Goal: Transaction & Acquisition: Purchase product/service

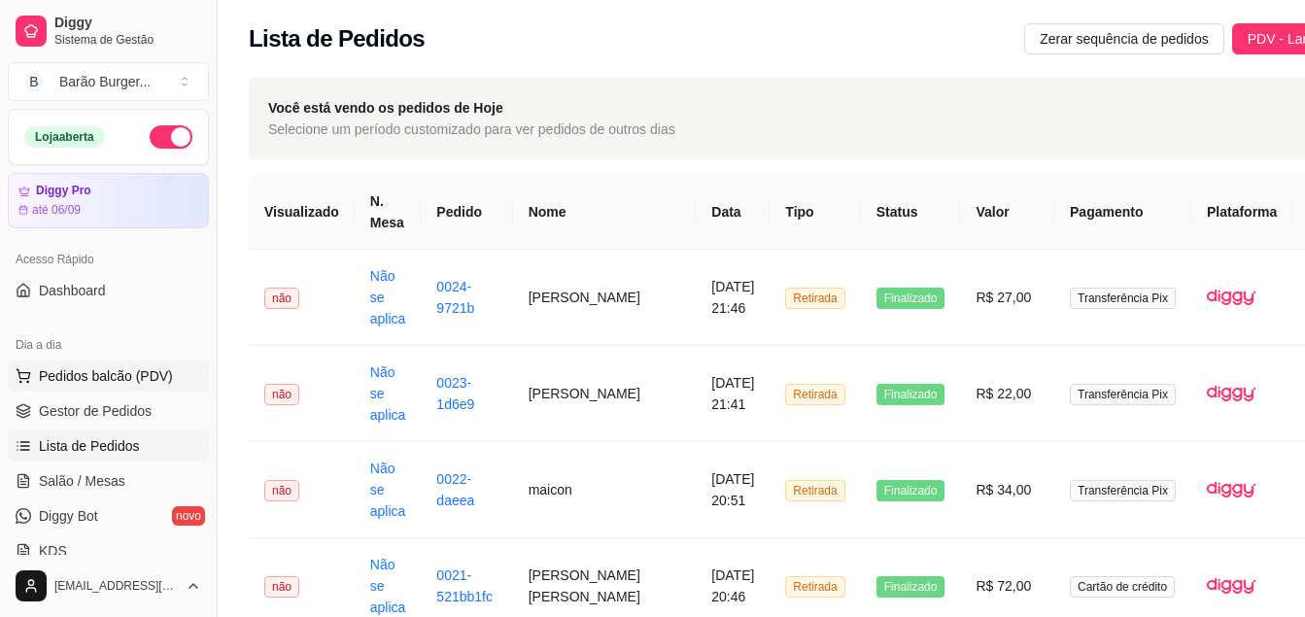
click at [114, 366] on span "Pedidos balcão (PDV)" at bounding box center [106, 375] width 134 height 19
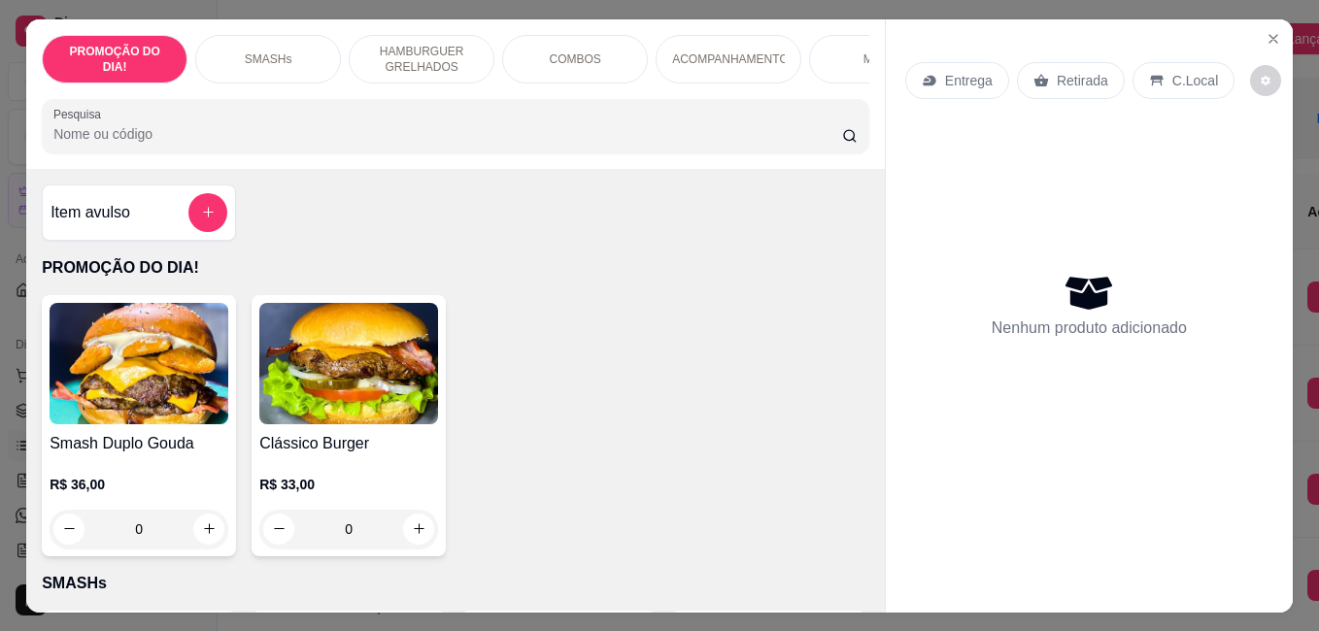
click at [380, 35] on div "HAMBURGUER GRELHADOS" at bounding box center [422, 59] width 146 height 49
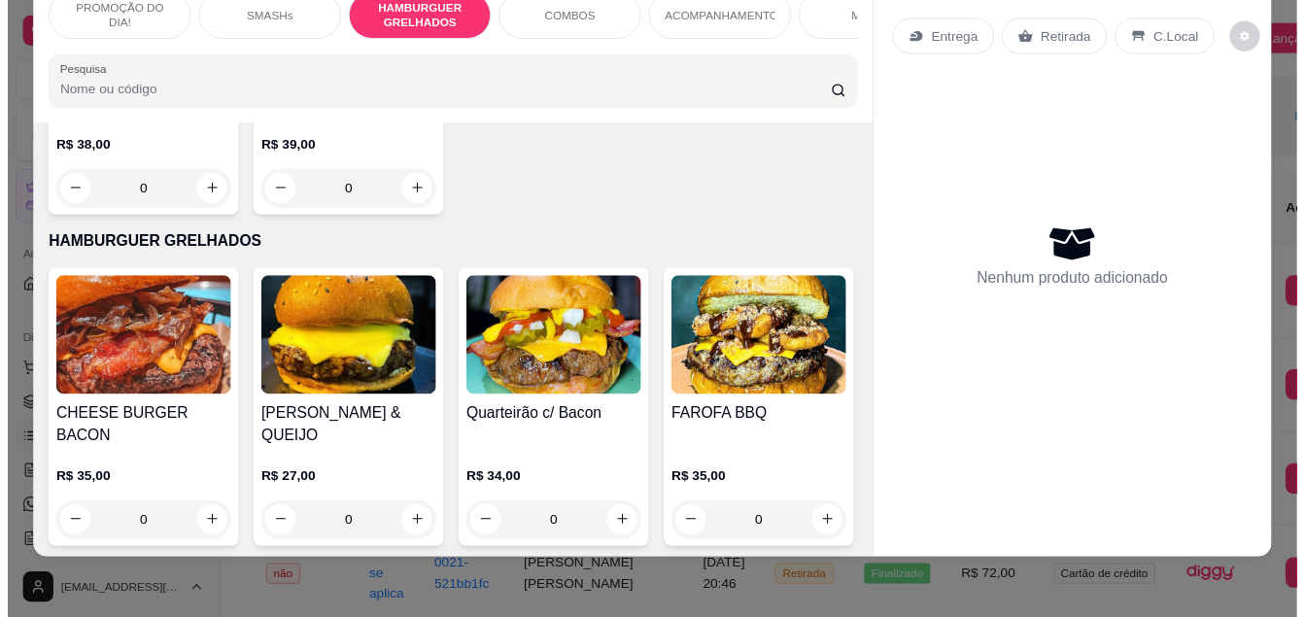
scroll to position [922, 0]
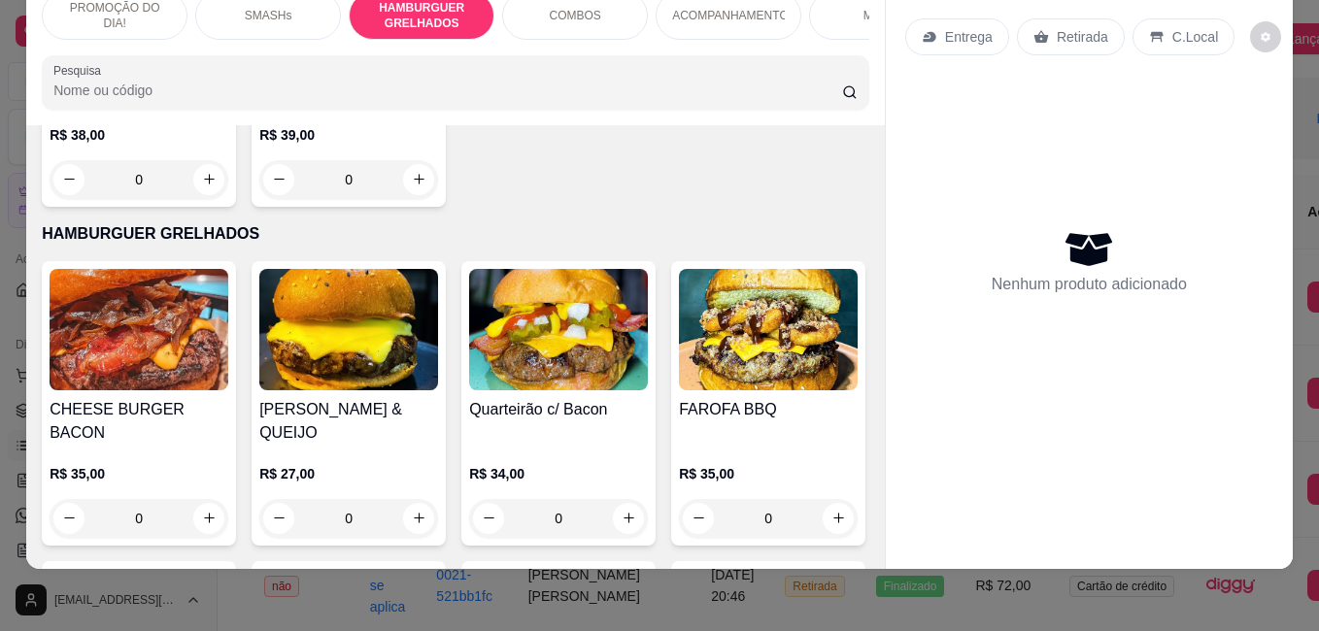
click at [543, 343] on img at bounding box center [558, 329] width 179 height 121
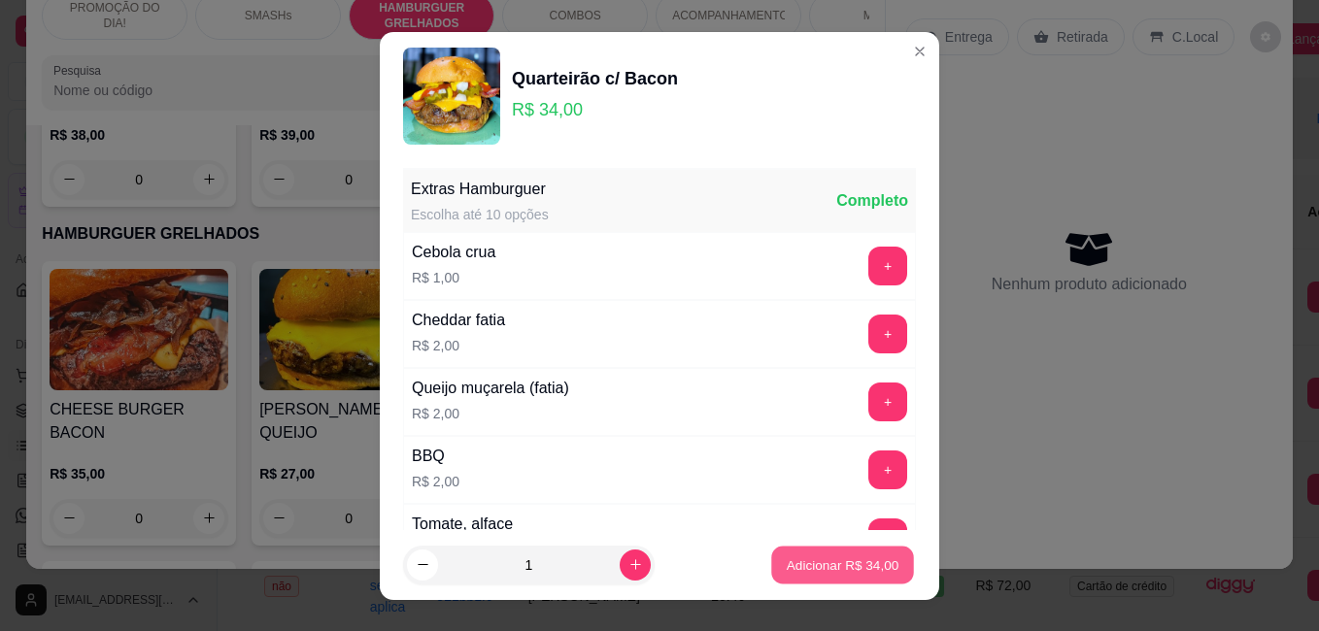
click at [854, 561] on p "Adicionar R$ 34,00" at bounding box center [843, 565] width 113 height 18
type input "1"
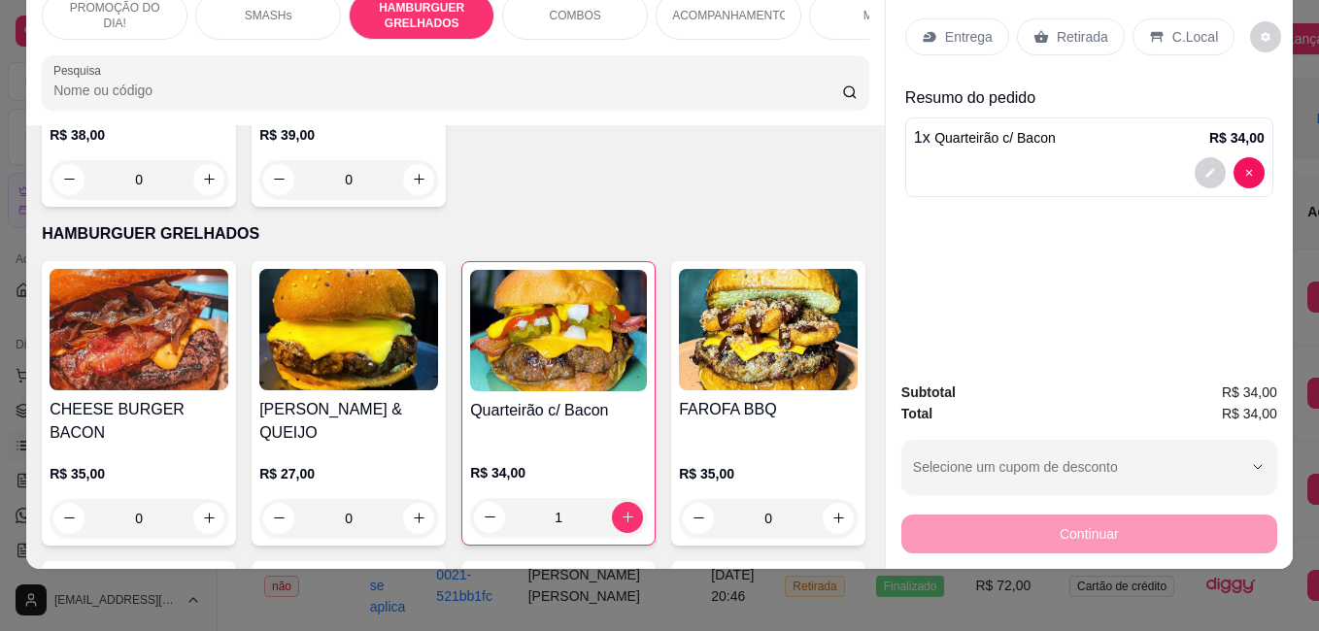
click at [1035, 30] on icon at bounding box center [1042, 36] width 15 height 13
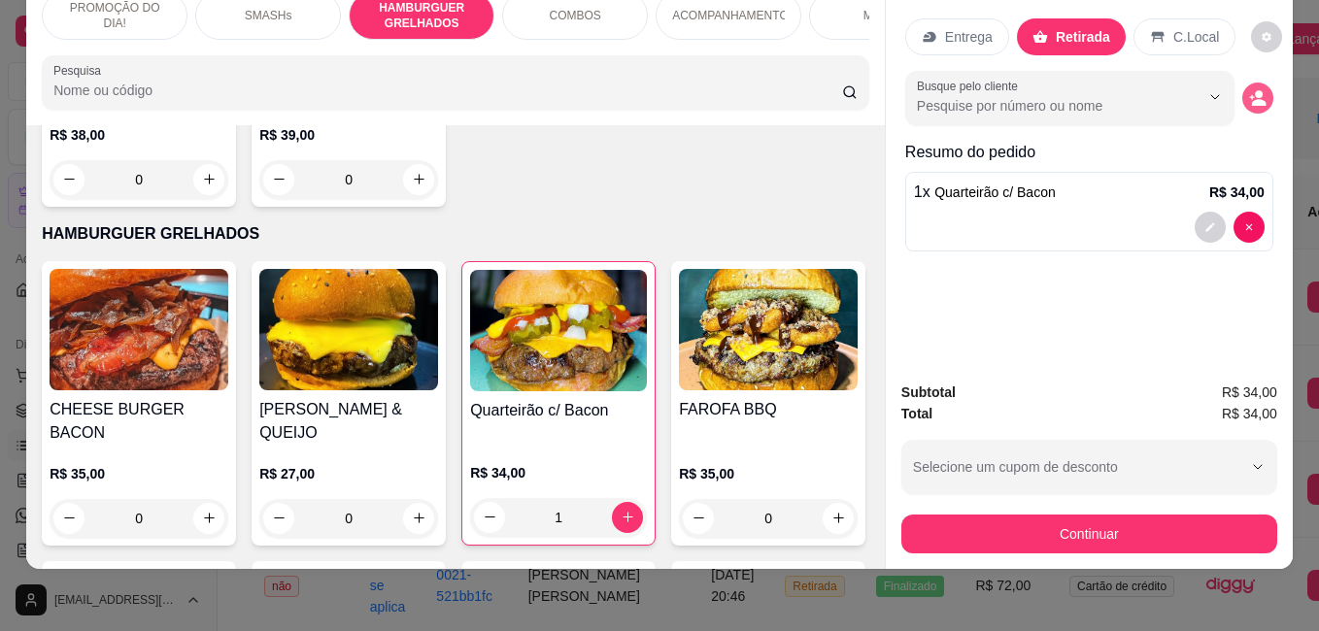
click at [1252, 99] on icon "decrease-product-quantity" at bounding box center [1259, 102] width 15 height 7
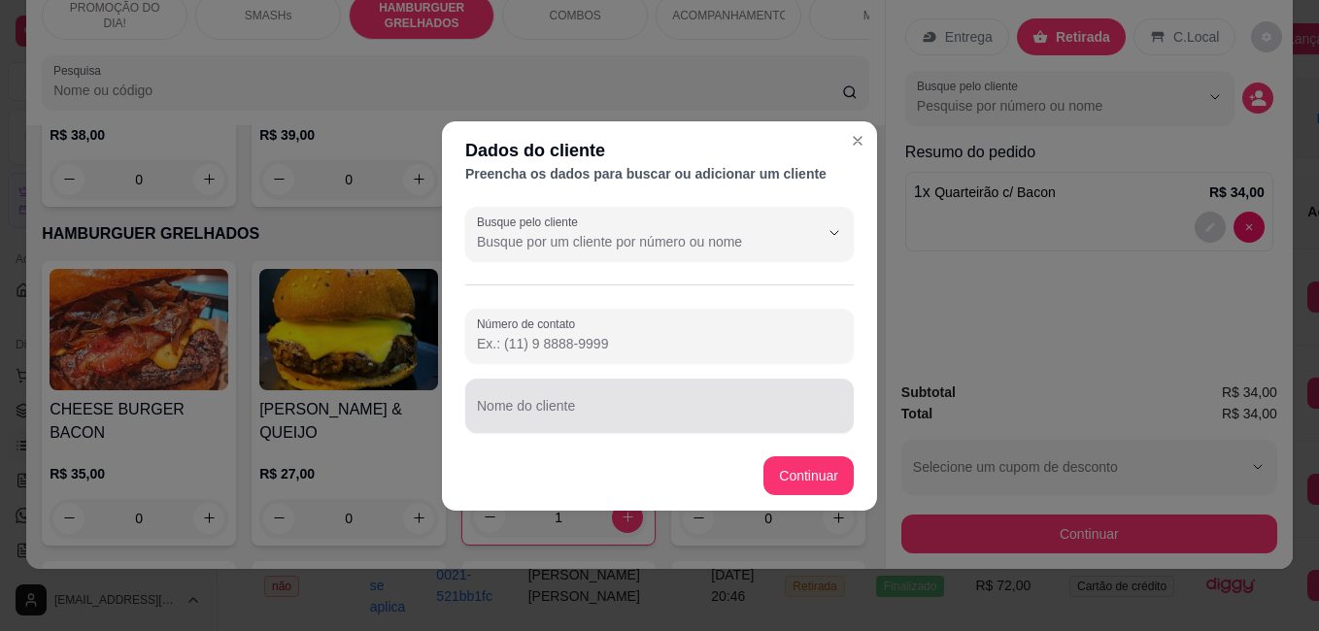
click at [618, 412] on input "Nome do cliente" at bounding box center [659, 413] width 365 height 19
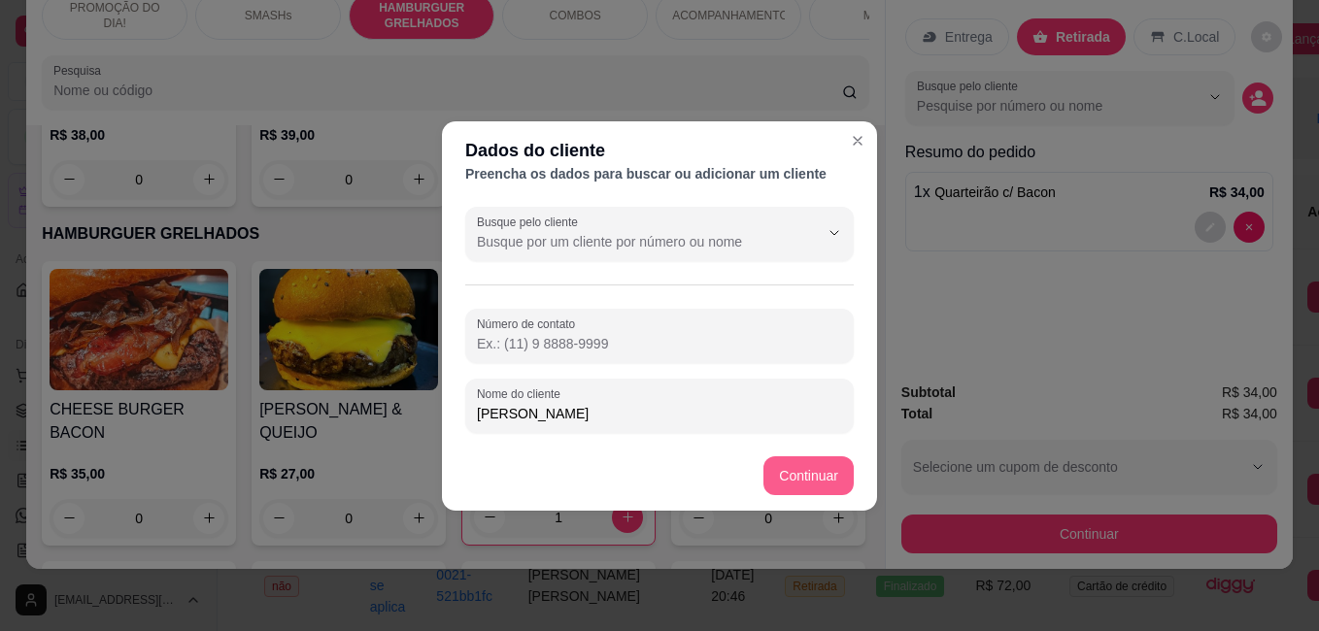
type input "[PERSON_NAME]"
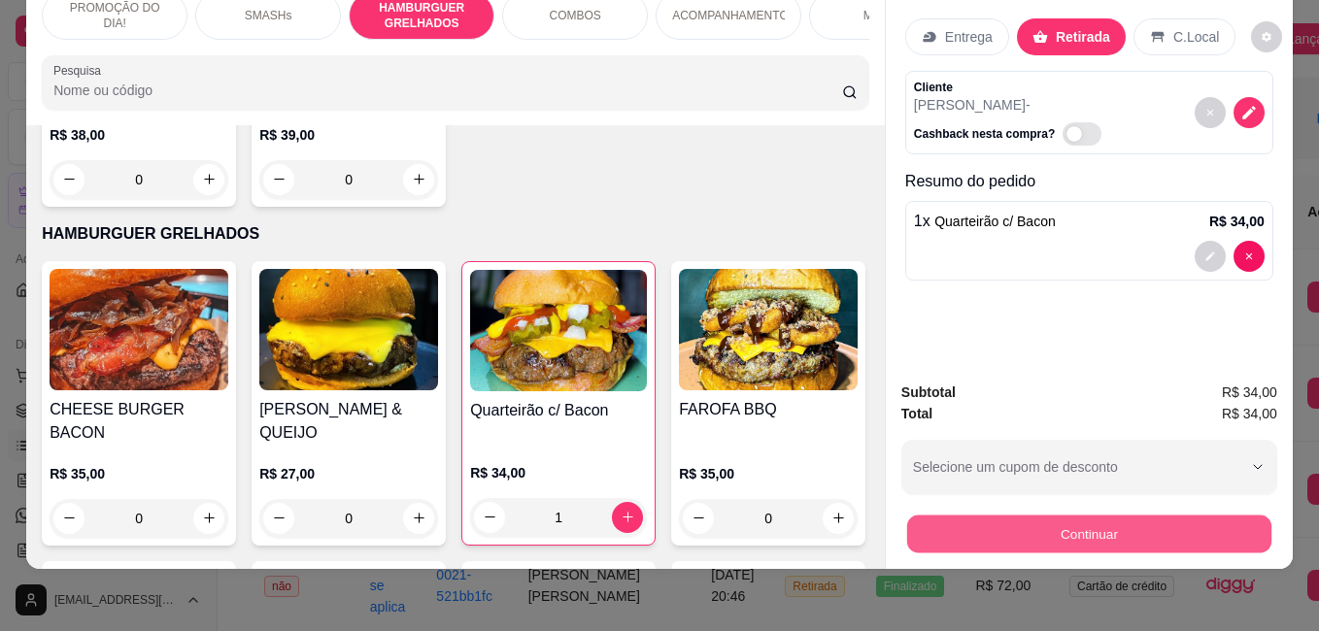
click at [973, 516] on button "Continuar" at bounding box center [1089, 534] width 364 height 38
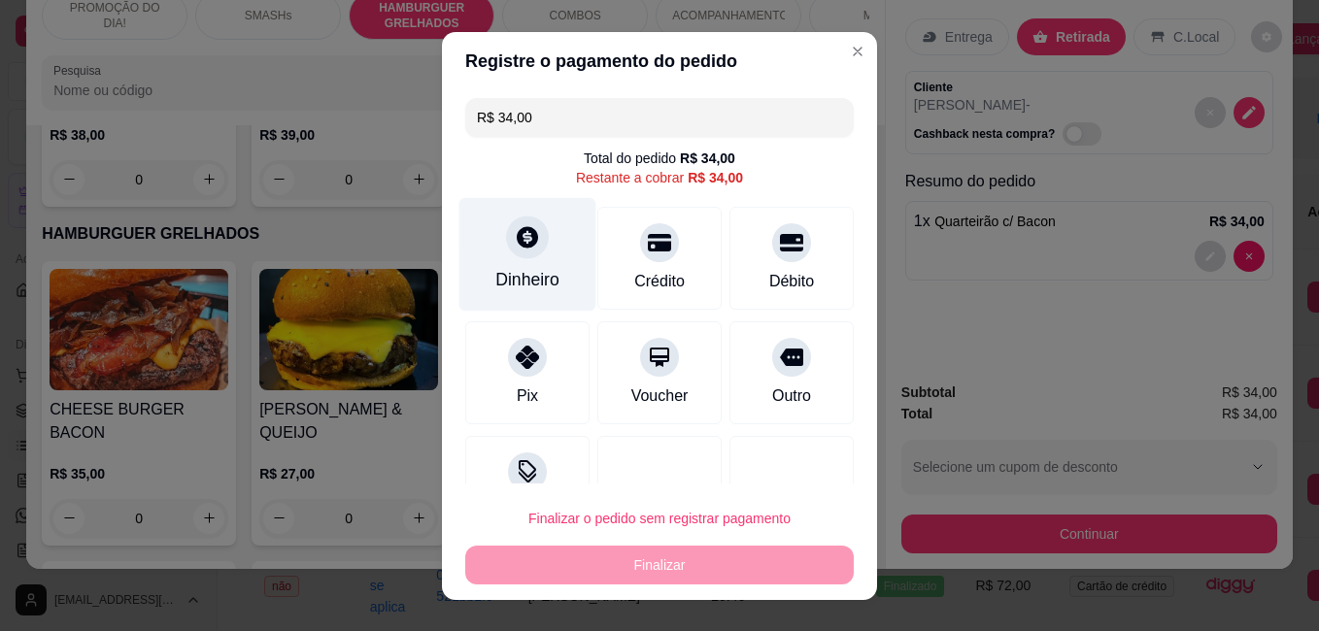
click at [517, 247] on icon at bounding box center [527, 236] width 21 height 21
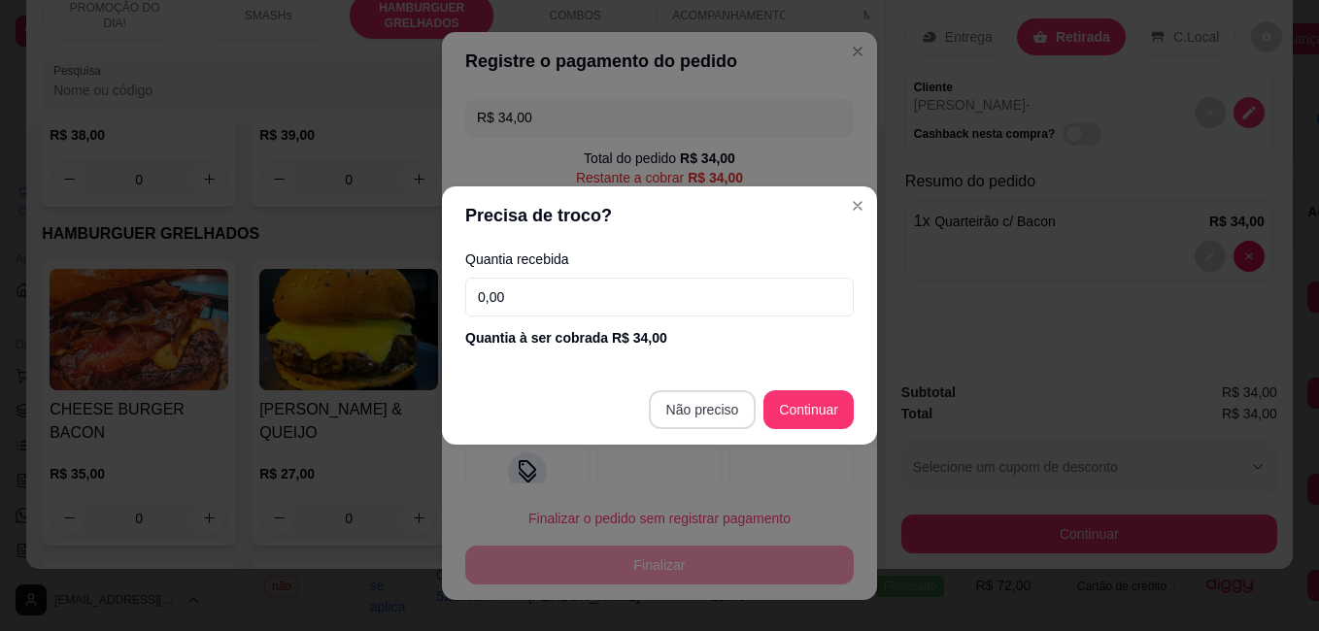
type input "R$ 0,00"
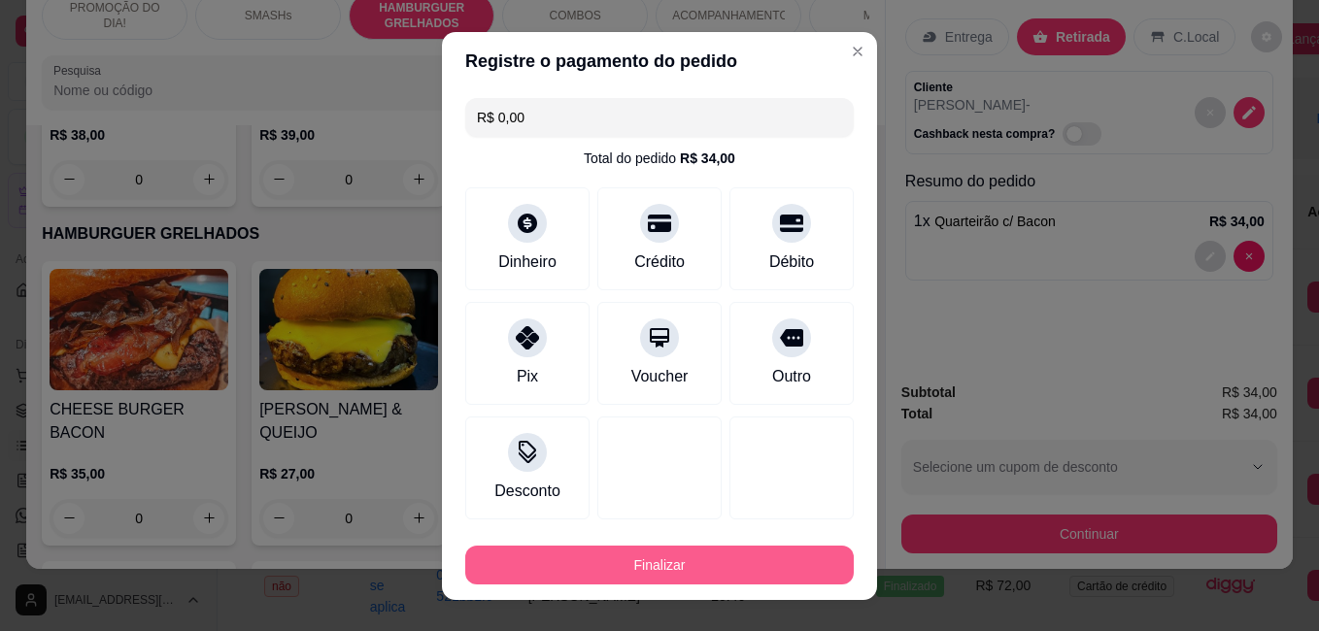
click at [639, 552] on button "Finalizar" at bounding box center [659, 565] width 389 height 39
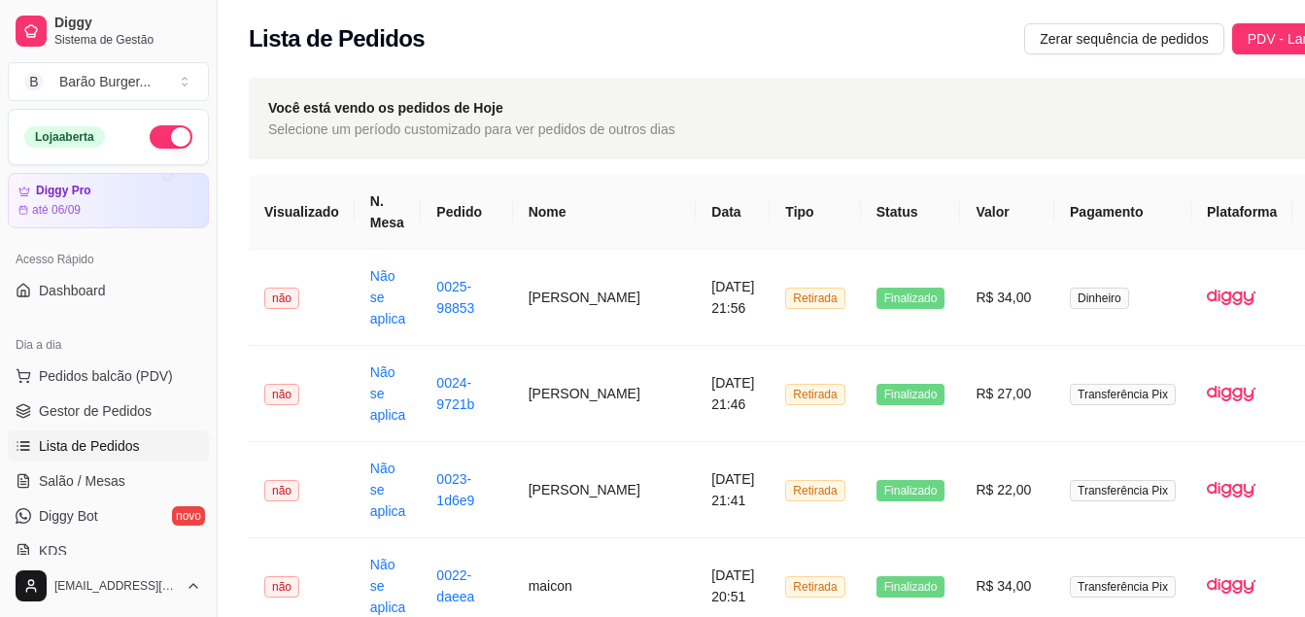
click at [154, 141] on button "button" at bounding box center [171, 136] width 43 height 23
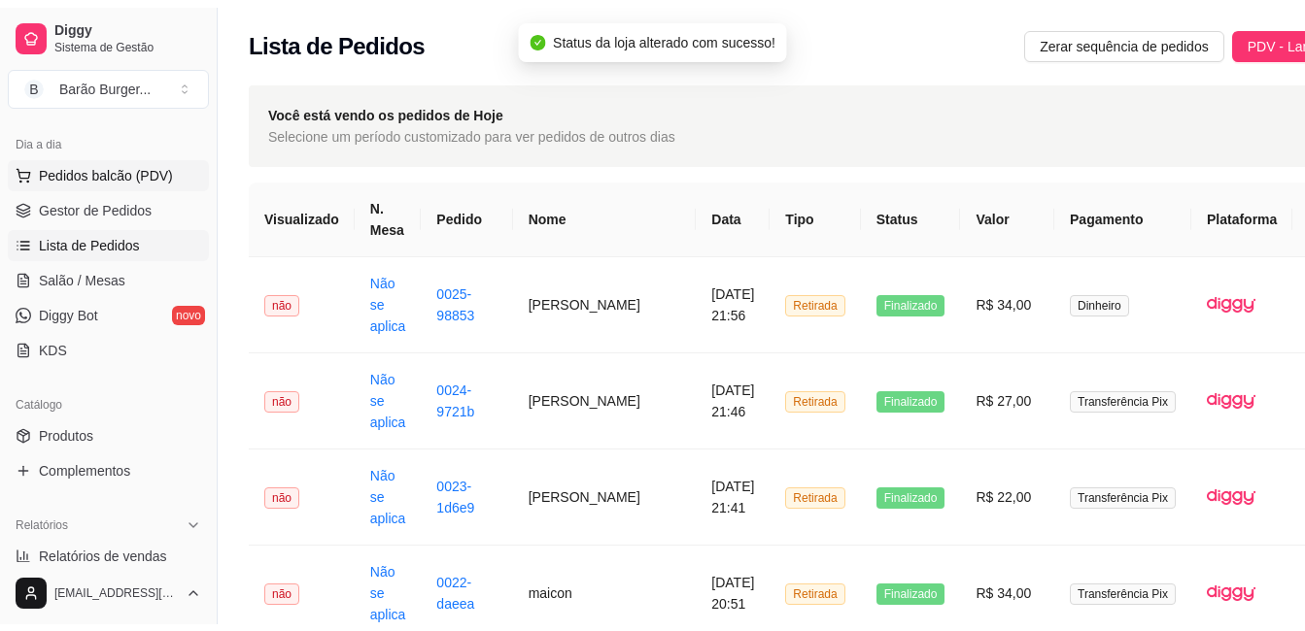
scroll to position [291, 0]
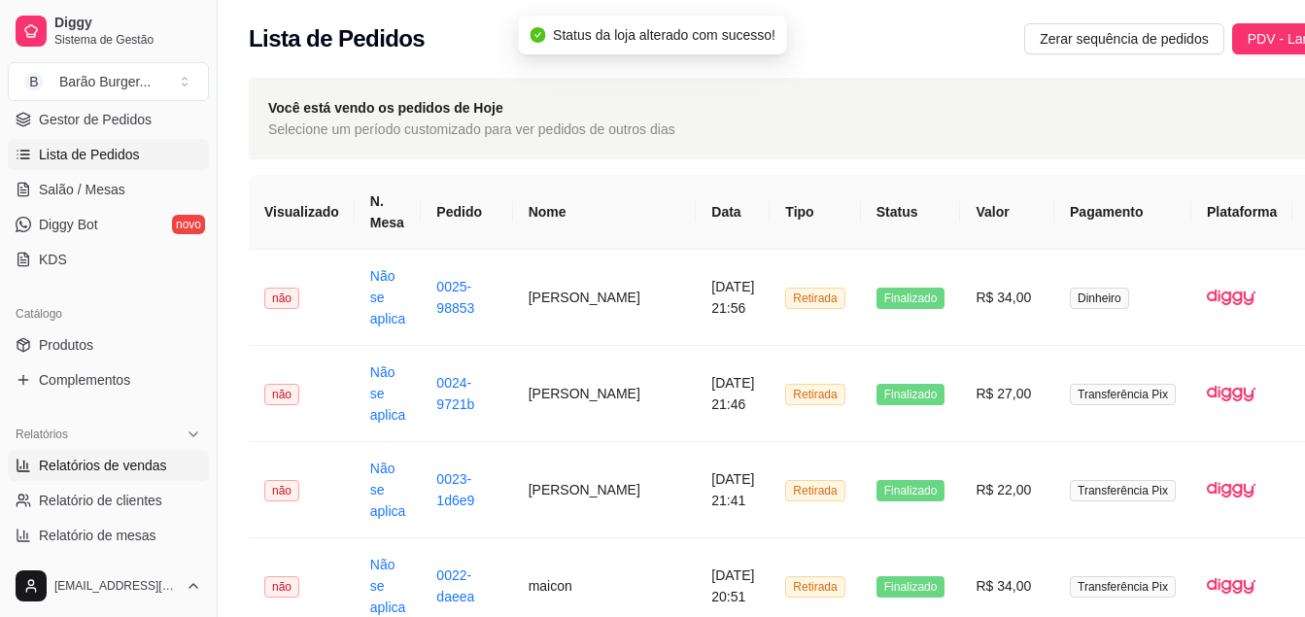
click at [77, 466] on span "Relatórios de vendas" at bounding box center [103, 465] width 128 height 19
select select "ALL"
select select "0"
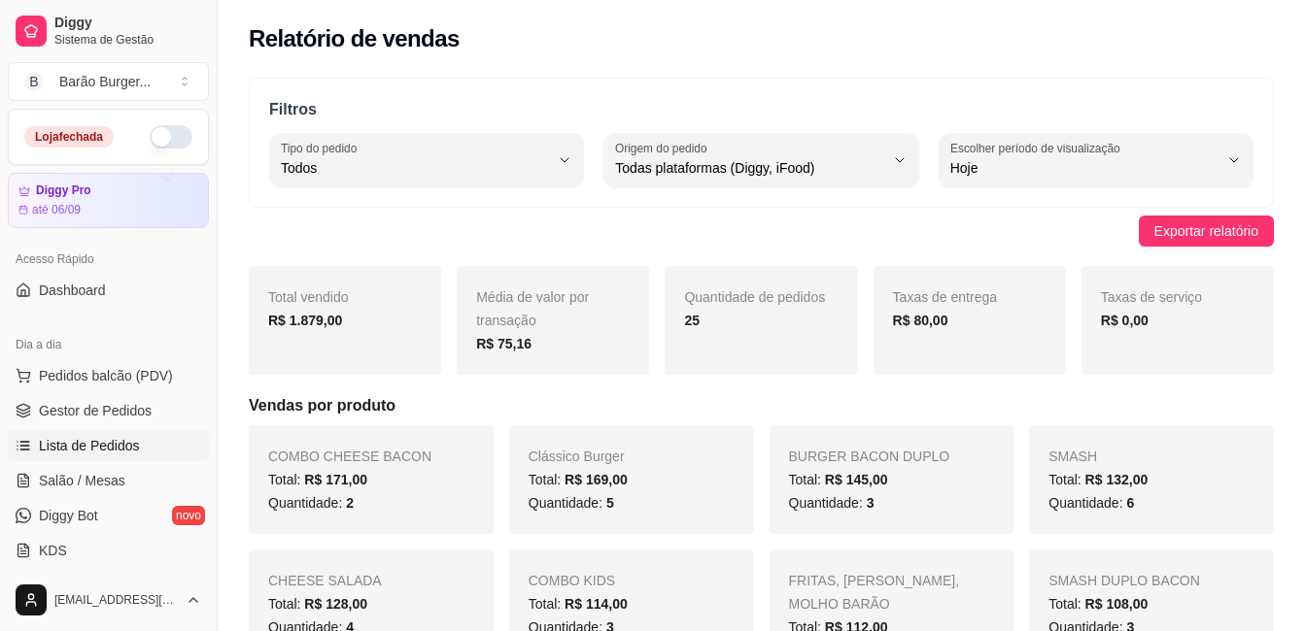
click at [83, 448] on span "Lista de Pedidos" at bounding box center [89, 445] width 101 height 19
